Goal: Task Accomplishment & Management: Complete application form

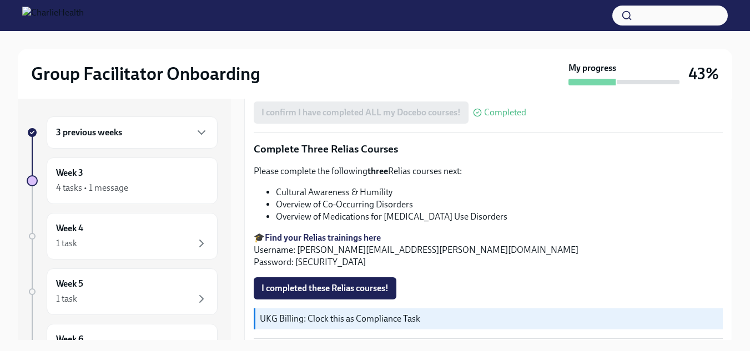
scroll to position [896, 0]
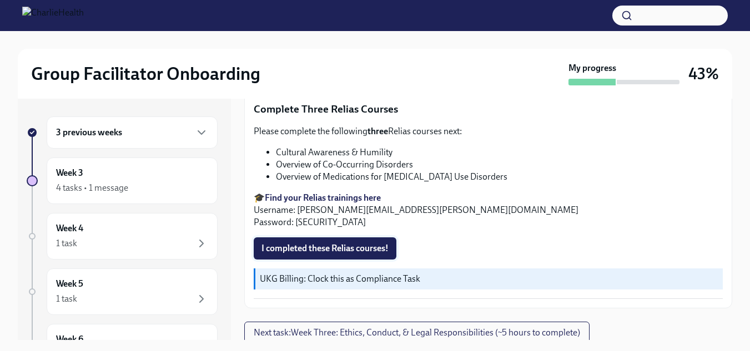
click at [363, 244] on span "I completed these Relias courses!" at bounding box center [325, 248] width 127 height 11
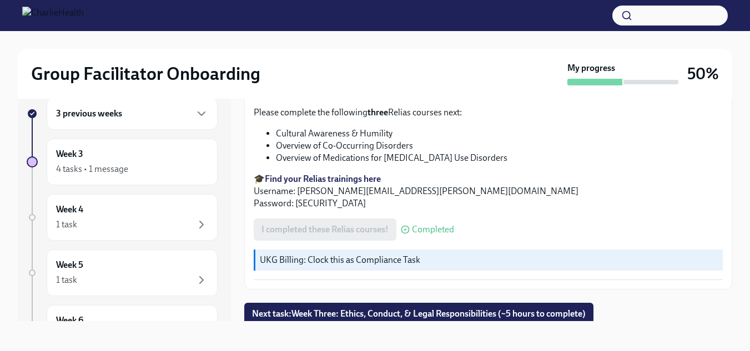
scroll to position [20, 0]
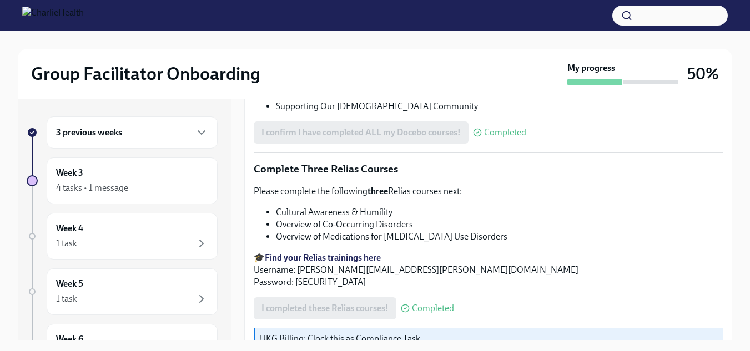
scroll to position [896, 0]
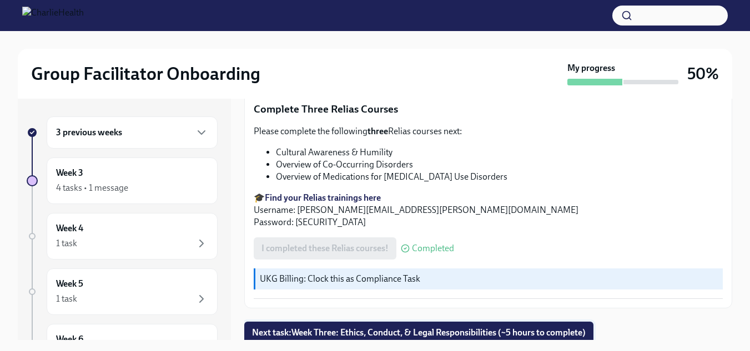
click at [473, 322] on button "Next task : Week Three: Ethics, Conduct, & Legal Responsibilities (~5 hours to …" at bounding box center [418, 333] width 349 height 22
